Goal: Find specific page/section: Find specific page/section

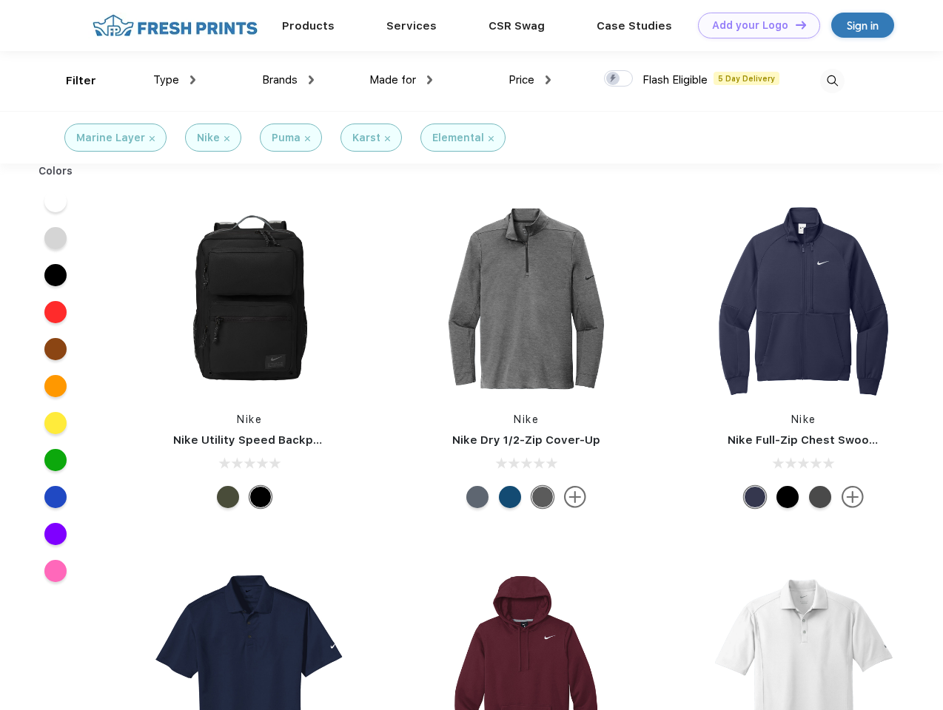
click at [753, 25] on link "Add your Logo Design Tool" at bounding box center [759, 26] width 122 height 26
click at [0, 0] on div "Design Tool" at bounding box center [0, 0] width 0 height 0
click at [794, 24] on link "Add your Logo Design Tool" at bounding box center [759, 26] width 122 height 26
click at [71, 81] on div "Filter" at bounding box center [81, 81] width 30 height 17
click at [175, 80] on span "Type" at bounding box center [166, 79] width 26 height 13
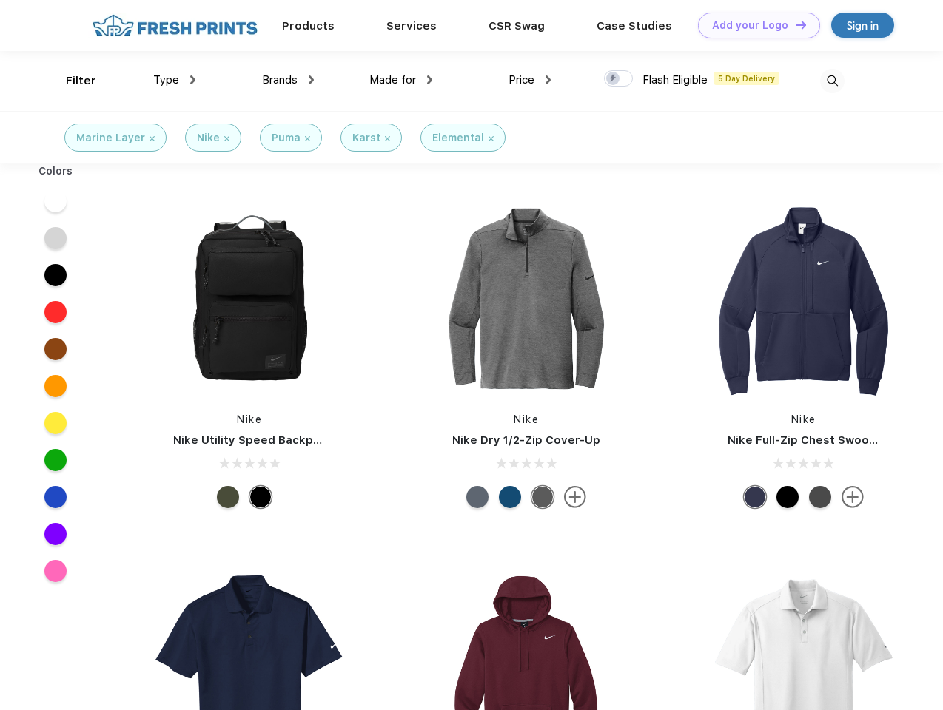
click at [288, 80] on span "Brands" at bounding box center [280, 79] width 36 height 13
click at [401, 80] on span "Made for" at bounding box center [392, 79] width 47 height 13
click at [530, 80] on span "Price" at bounding box center [521, 79] width 26 height 13
click at [619, 79] on div at bounding box center [618, 78] width 29 height 16
click at [613, 79] on input "checkbox" at bounding box center [609, 75] width 10 height 10
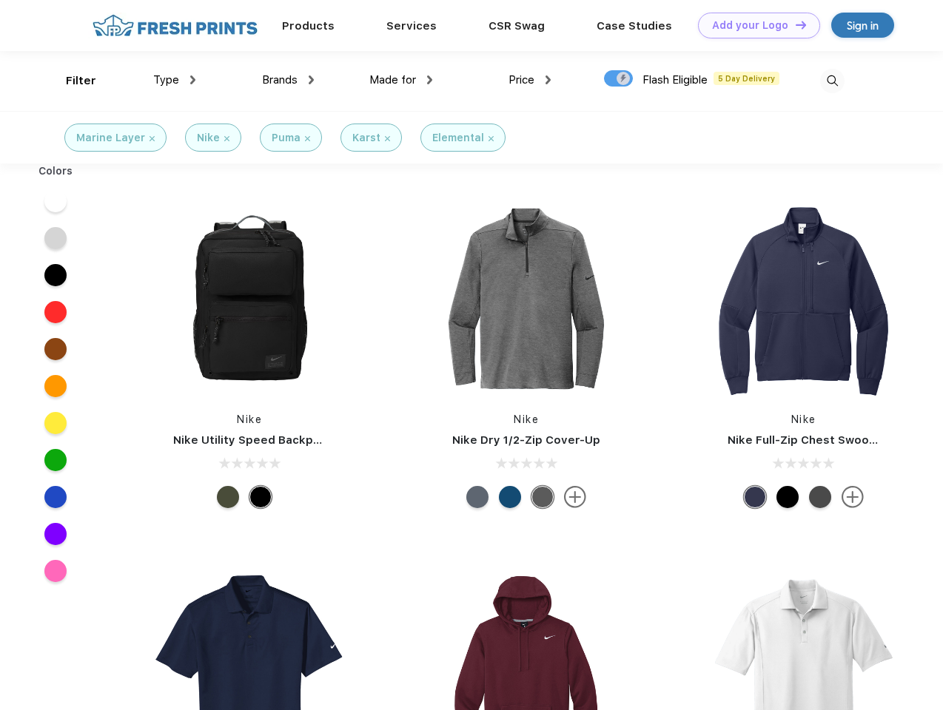
click at [832, 81] on img at bounding box center [832, 81] width 24 height 24
